Goal: Task Accomplishment & Management: Manage account settings

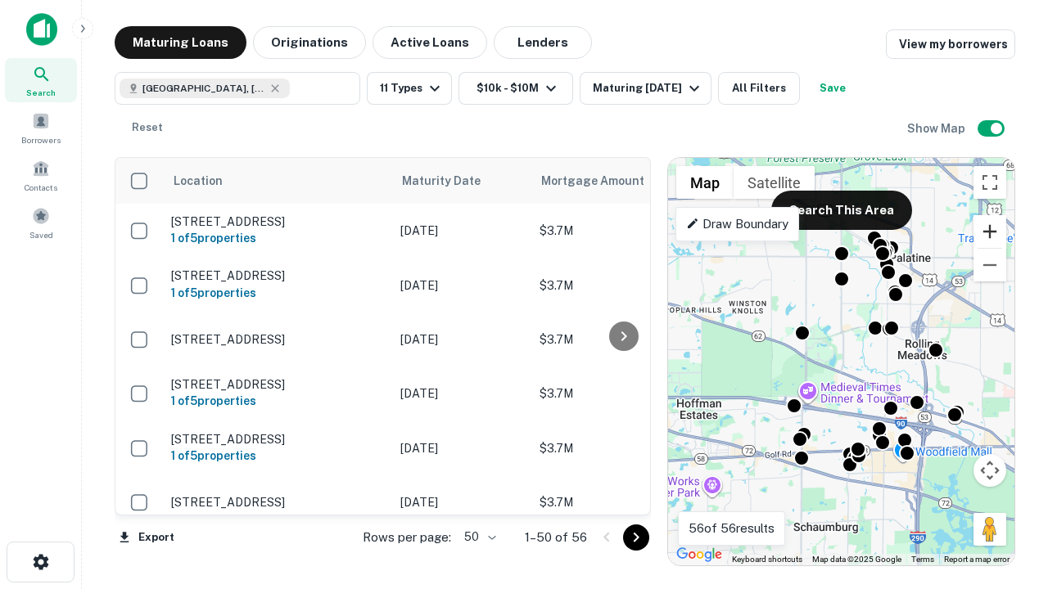
click at [990, 232] on button "Zoom in" at bounding box center [989, 231] width 33 height 33
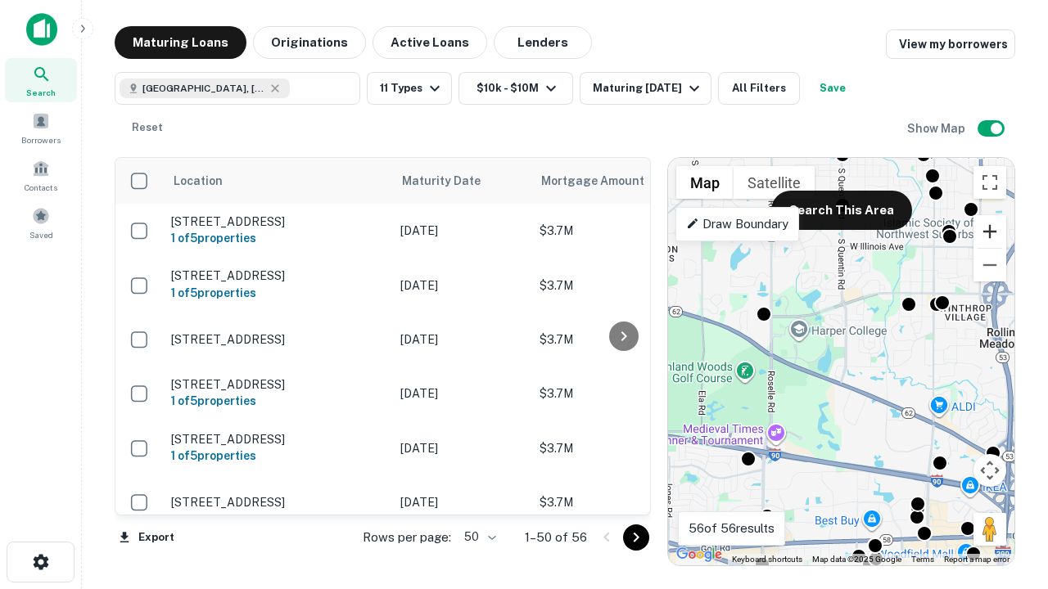
click at [990, 232] on button "Zoom in" at bounding box center [989, 231] width 33 height 33
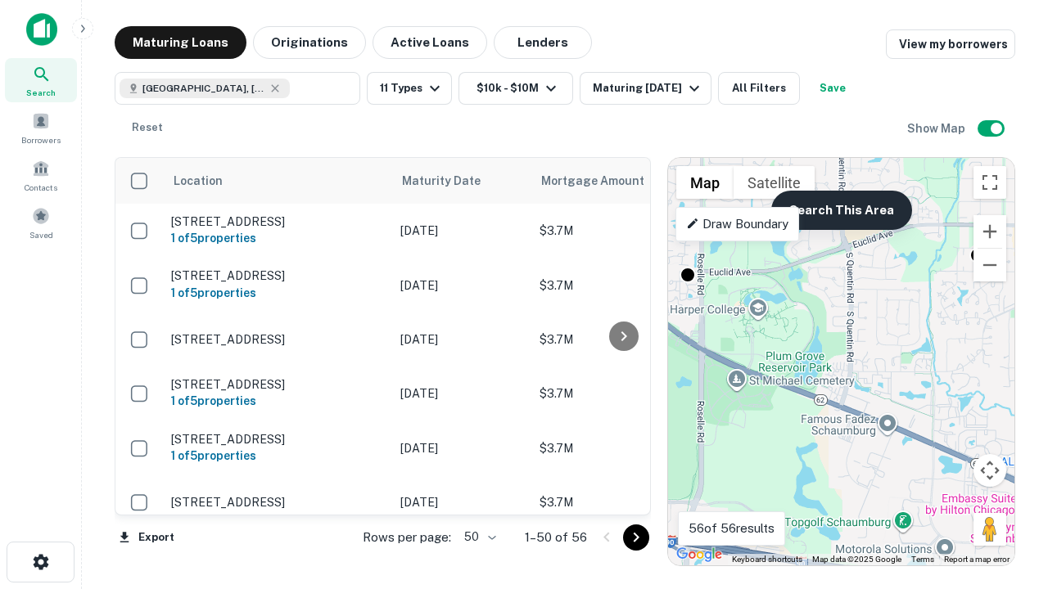
click at [841, 210] on button "Search This Area" at bounding box center [841, 210] width 141 height 39
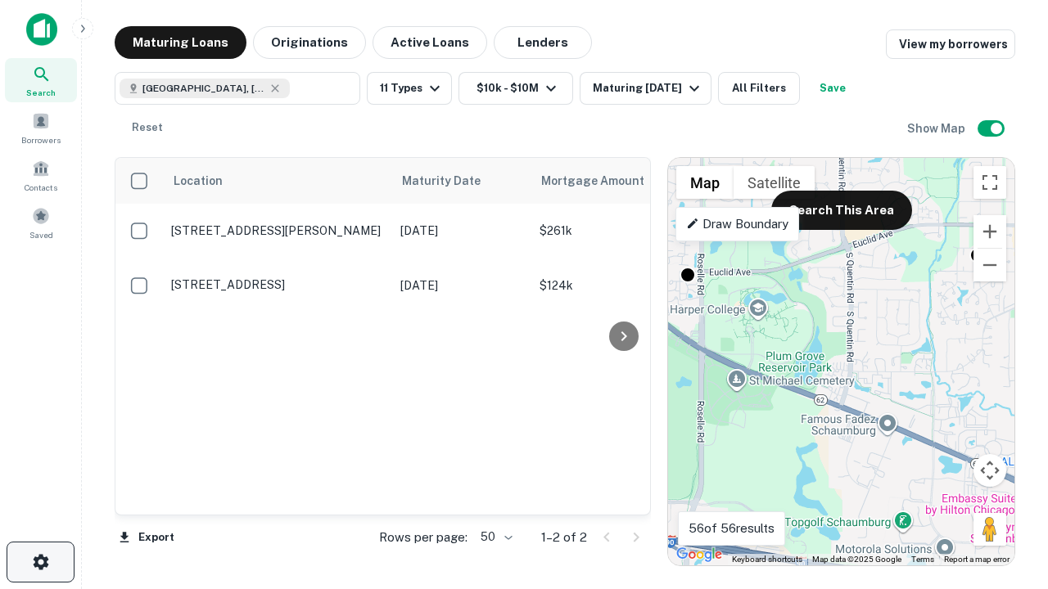
click at [40, 562] on icon "button" at bounding box center [41, 563] width 20 height 20
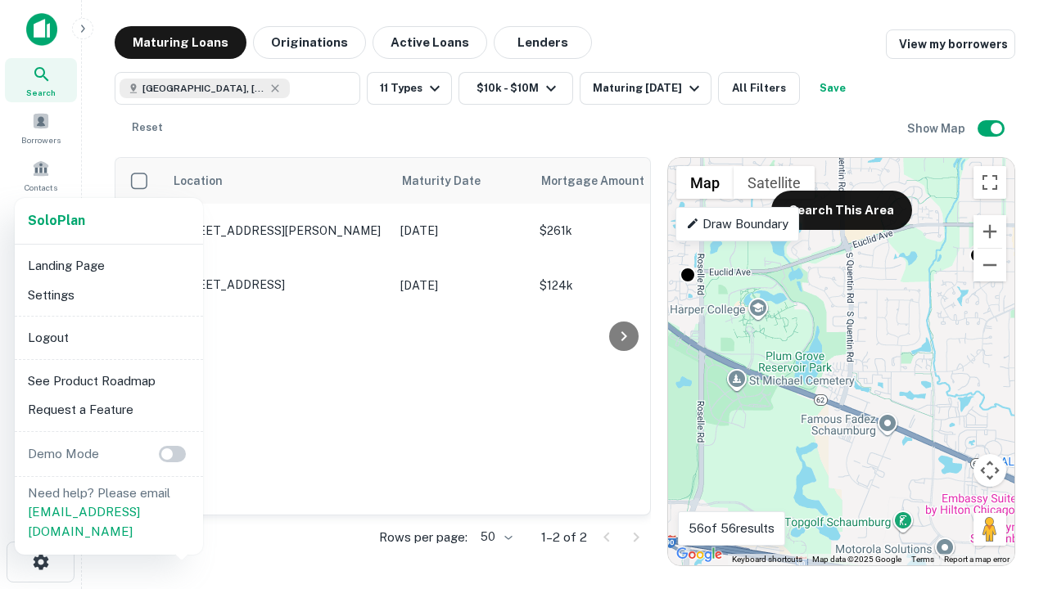
click at [108, 337] on li "Logout" at bounding box center [108, 337] width 175 height 29
